Goal: Information Seeking & Learning: Check status

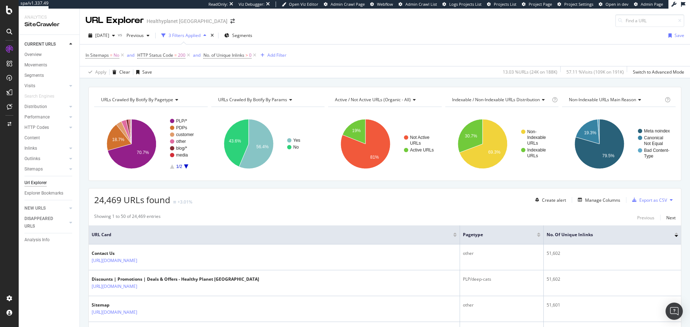
scroll to position [180, 0]
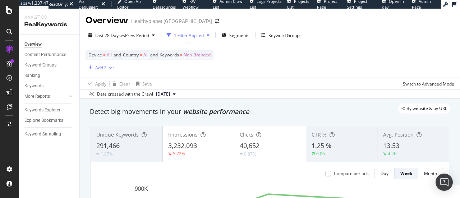
scroll to position [131, 0]
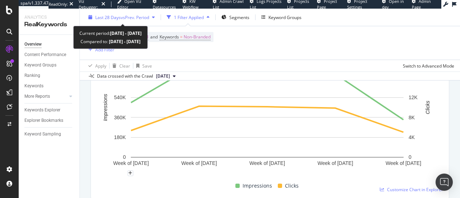
click at [147, 19] on span "vs Prev. Period" at bounding box center [135, 17] width 28 height 6
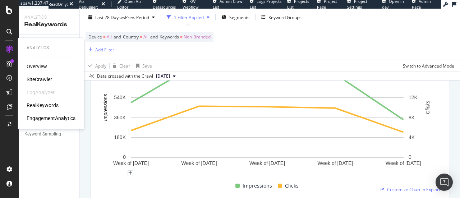
click at [49, 82] on div "SiteCrawler" at bounding box center [40, 79] width 26 height 7
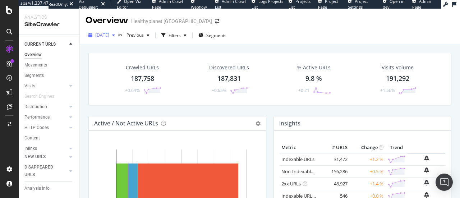
click at [118, 39] on div "[DATE]" at bounding box center [101, 35] width 32 height 11
click at [208, 109] on div "Crawled URLs 187,758 +0.64% Discovered URLs 187,831 +0.65% % Active URLs 9.8 % …" at bounding box center [270, 84] width 370 height 63
click at [118, 37] on div "button" at bounding box center [113, 35] width 9 height 4
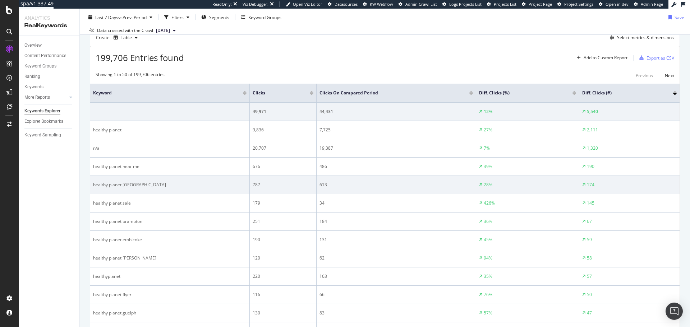
scroll to position [216, 0]
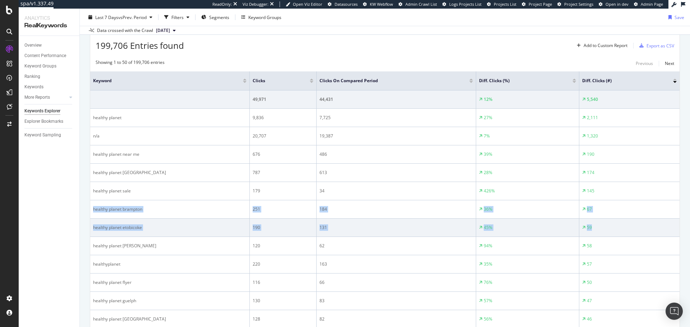
drag, startPoint x: 93, startPoint y: 209, endPoint x: 593, endPoint y: 222, distance: 500.2
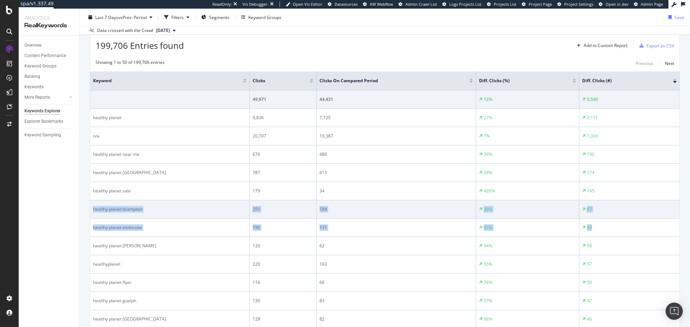
click at [139, 210] on div "healthy planet brampton" at bounding box center [169, 209] width 153 height 6
click at [122, 210] on div "healthy planet brampton" at bounding box center [169, 209] width 153 height 6
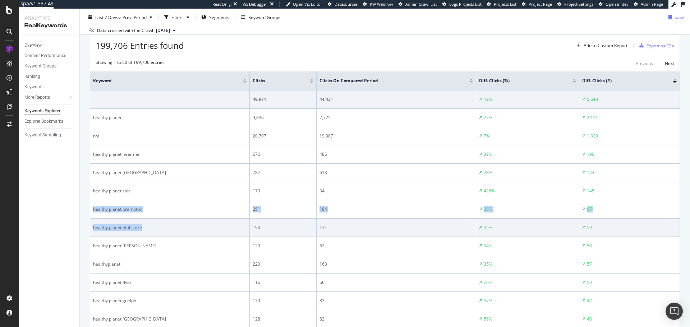
drag, startPoint x: 93, startPoint y: 210, endPoint x: 181, endPoint y: 226, distance: 89.4
click at [181, 226] on div "healthy planet etobicoke" at bounding box center [169, 228] width 153 height 6
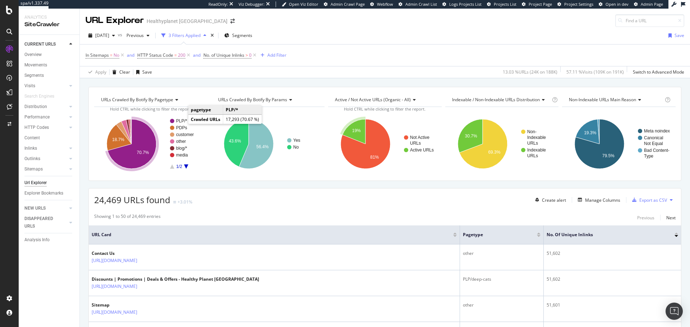
click at [180, 121] on text "PLP/*" at bounding box center [181, 121] width 11 height 5
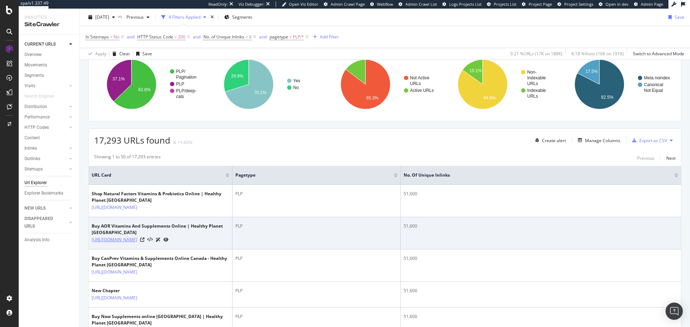
scroll to position [72, 0]
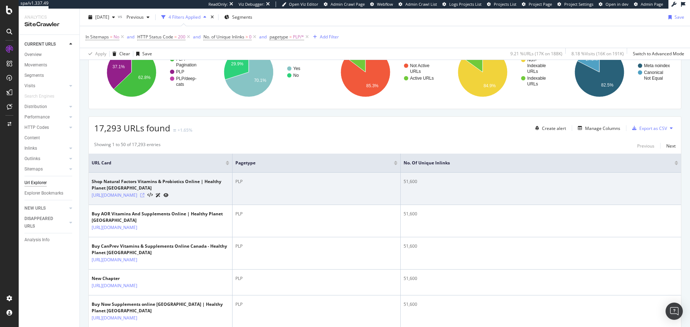
click at [144, 198] on icon at bounding box center [142, 195] width 4 height 4
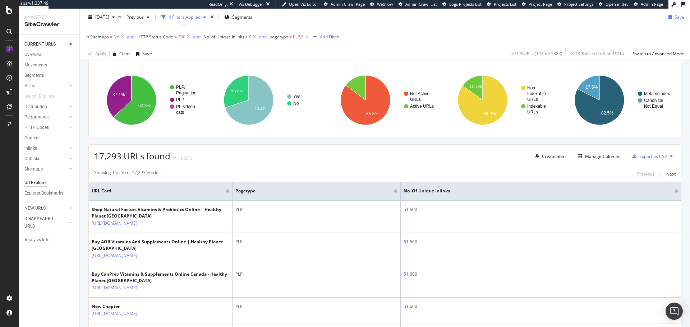
scroll to position [36, 0]
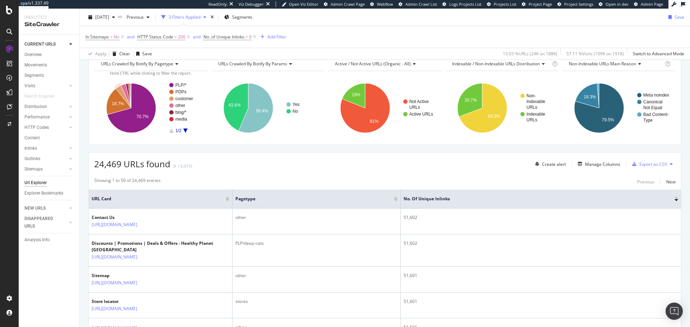
click at [190, 98] on text "customer" at bounding box center [184, 98] width 18 height 5
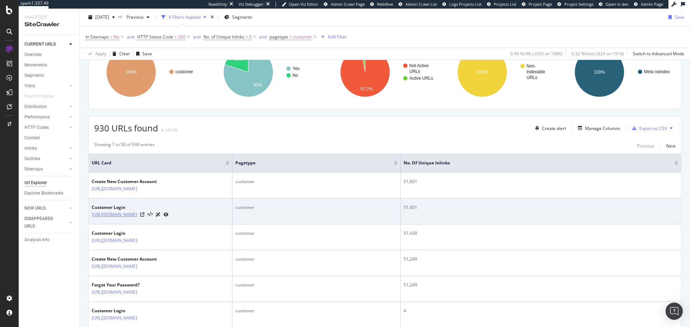
scroll to position [108, 0]
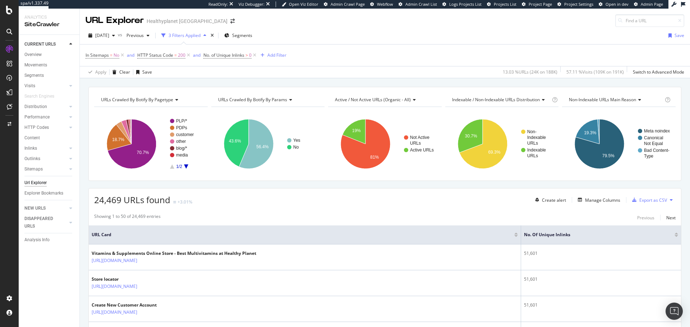
scroll to position [36, 0]
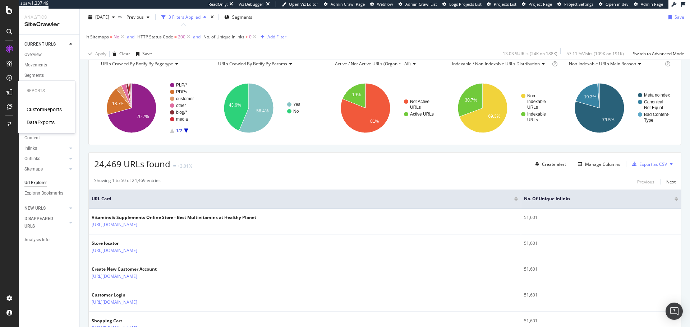
click at [53, 110] on div "CustomReports" at bounding box center [44, 109] width 35 height 7
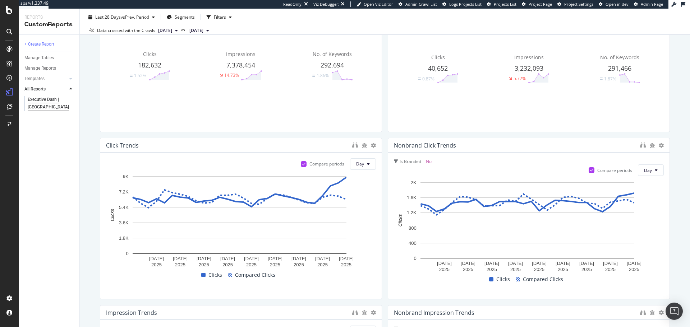
scroll to position [108, 0]
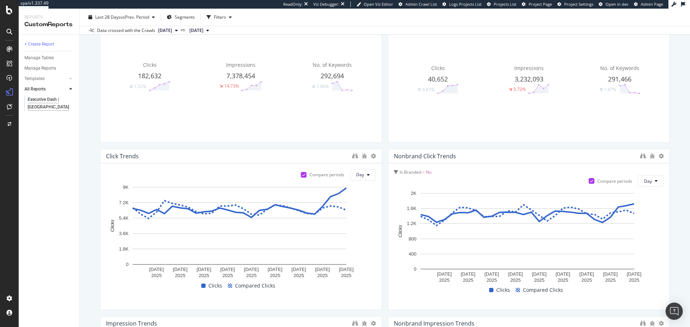
click at [306, 86] on div "1.86%" at bounding box center [332, 86] width 88 height 11
click at [445, 117] on div "Clicks 40,652 0.87%" at bounding box center [438, 79] width 88 height 115
